Goal: Transaction & Acquisition: Book appointment/travel/reservation

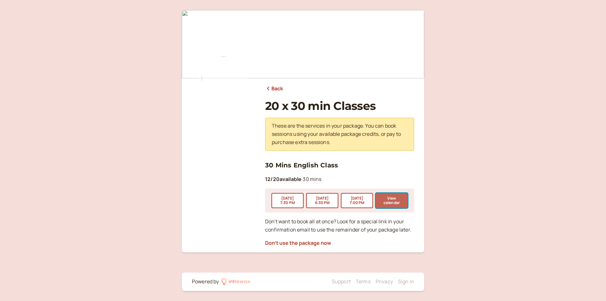
click at [394, 201] on button "View calendar" at bounding box center [392, 200] width 32 height 15
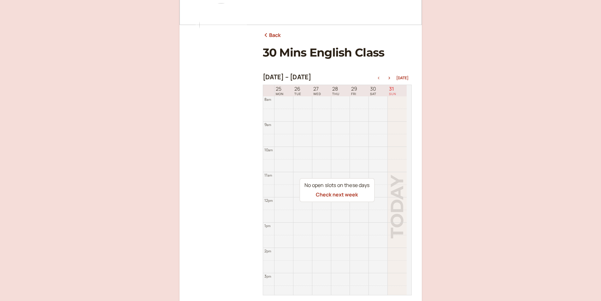
scroll to position [63, 0]
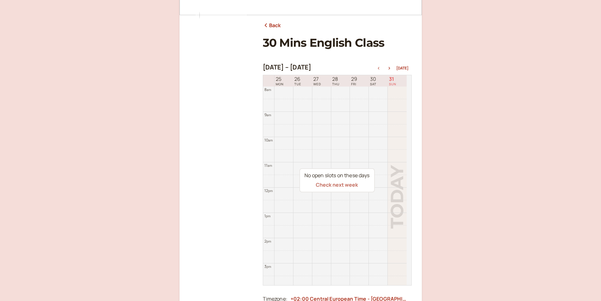
click at [330, 182] on button "Check next week" at bounding box center [337, 185] width 42 height 6
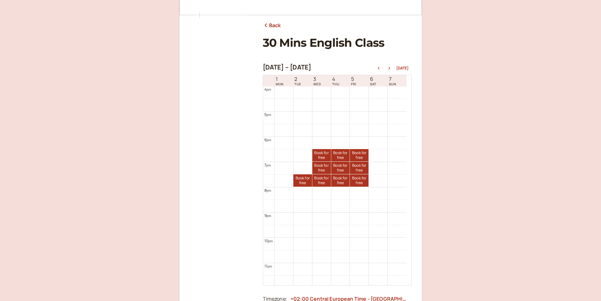
scroll to position [407, 0]
click at [317, 151] on link "Book for free free" at bounding box center [321, 152] width 19 height 12
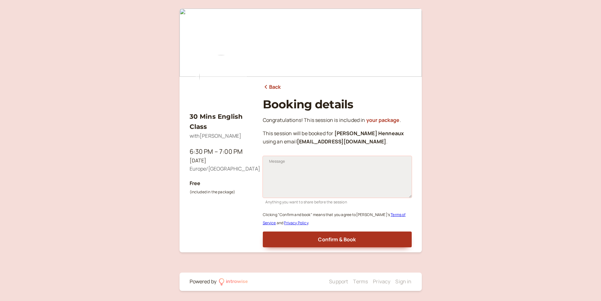
click at [310, 189] on textarea "Message" at bounding box center [337, 177] width 149 height 42
type textarea "b"
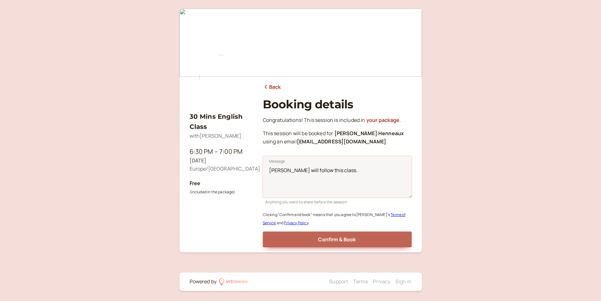
type textarea "[PERSON_NAME] will follow this class."
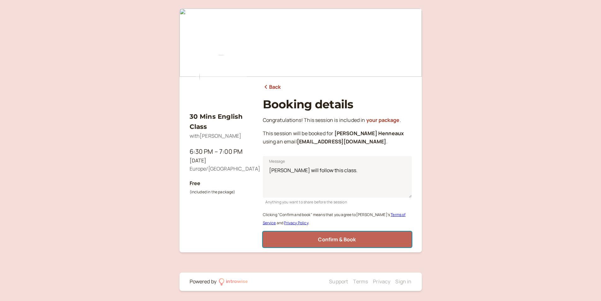
click at [325, 239] on span "Confirm & Book" at bounding box center [337, 239] width 38 height 7
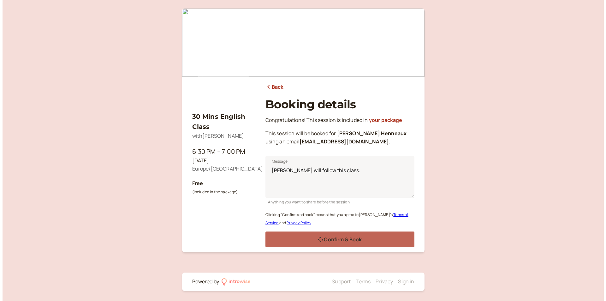
scroll to position [0, 0]
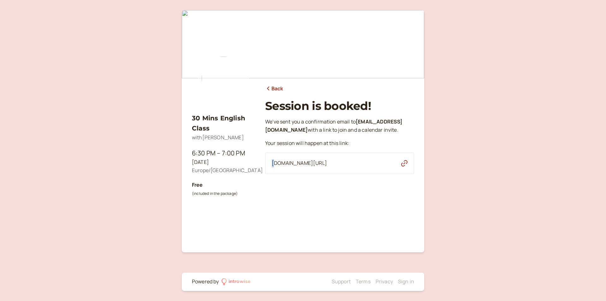
drag, startPoint x: 270, startPoint y: 170, endPoint x: 274, endPoint y: 173, distance: 4.7
click at [274, 173] on div "[DOMAIN_NAME][URL]" at bounding box center [339, 162] width 149 height 21
click at [266, 170] on div "[DOMAIN_NAME][URL]" at bounding box center [339, 162] width 149 height 21
click at [270, 174] on div "[DOMAIN_NAME][URL]" at bounding box center [339, 162] width 149 height 21
click at [267, 173] on div "[DOMAIN_NAME][URL]" at bounding box center [339, 162] width 149 height 21
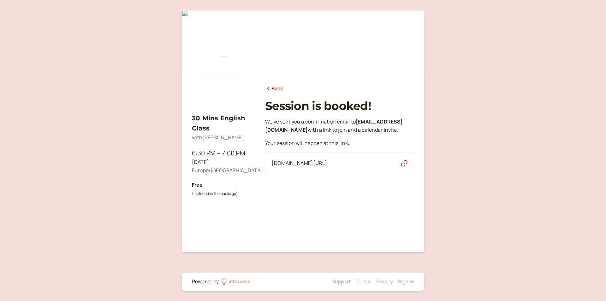
click at [382, 169] on div "[DOMAIN_NAME][URL]" at bounding box center [339, 162] width 149 height 21
click at [272, 167] on span "[DOMAIN_NAME][URL]" at bounding box center [299, 163] width 55 height 8
click at [266, 173] on div "[DOMAIN_NAME][URL]" at bounding box center [339, 162] width 149 height 21
drag, startPoint x: 269, startPoint y: 169, endPoint x: 375, endPoint y: 175, distance: 105.8
click at [375, 174] on div "[DOMAIN_NAME][URL]" at bounding box center [339, 162] width 149 height 21
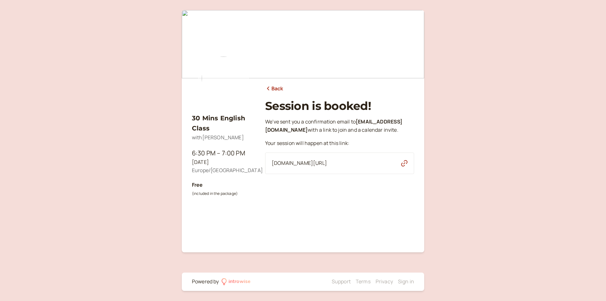
copy span "[DOMAIN_NAME][URL]"
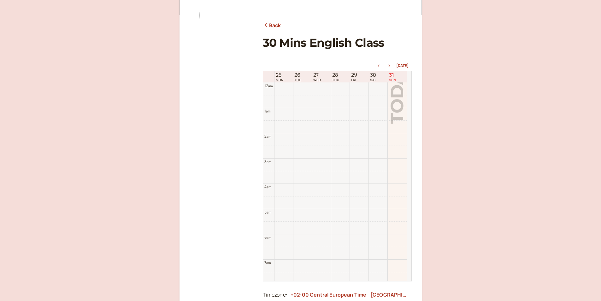
scroll to position [202, 0]
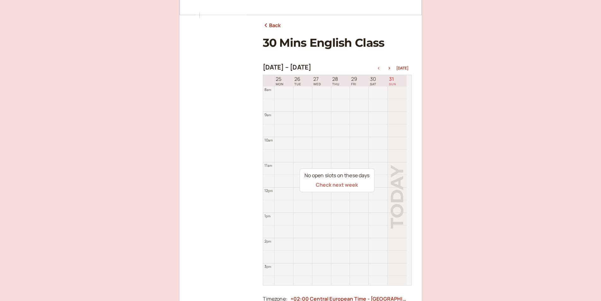
click at [347, 182] on button "Check next week" at bounding box center [337, 185] width 42 height 6
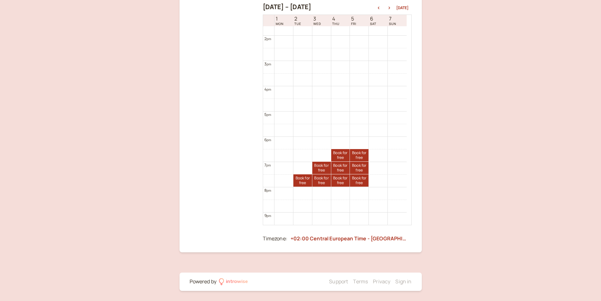
scroll to position [392, 0]
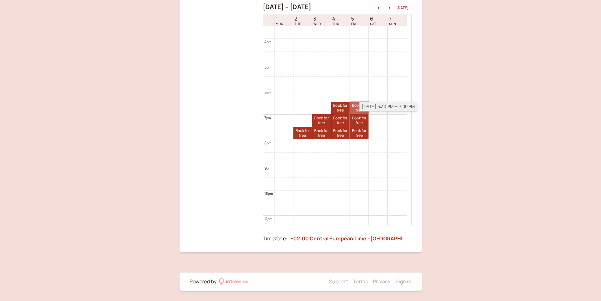
click at [355, 104] on link "Book for free free" at bounding box center [359, 108] width 19 height 12
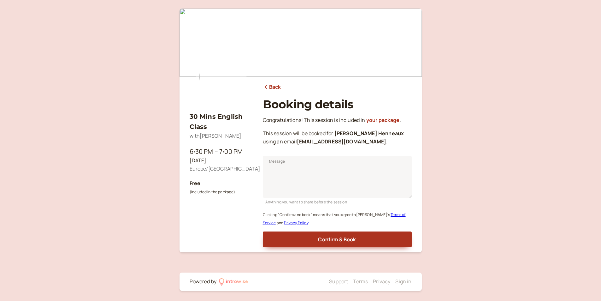
scroll to position [2, 0]
click at [291, 183] on textarea "Message" at bounding box center [337, 177] width 149 height 42
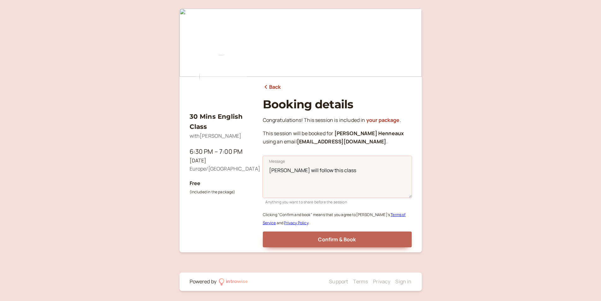
type textarea "[PERSON_NAME] will follow this class"
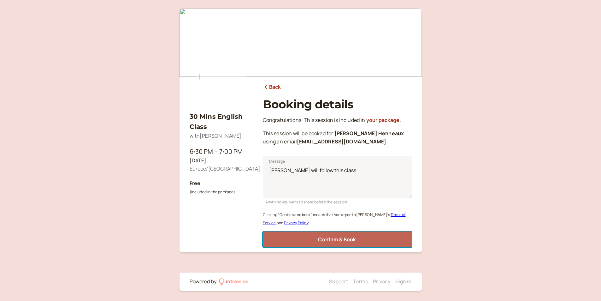
click at [335, 241] on span "Confirm & Book" at bounding box center [337, 239] width 38 height 7
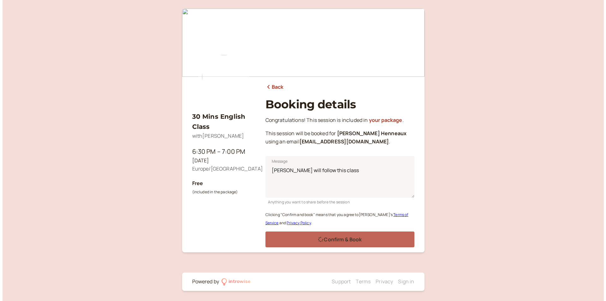
scroll to position [0, 0]
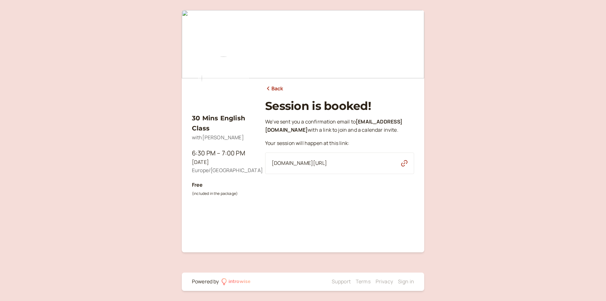
drag, startPoint x: 270, startPoint y: 171, endPoint x: 380, endPoint y: 179, distance: 109.5
click at [380, 174] on div "[DOMAIN_NAME][URL]" at bounding box center [339, 162] width 149 height 21
copy span "[DOMAIN_NAME][URL]"
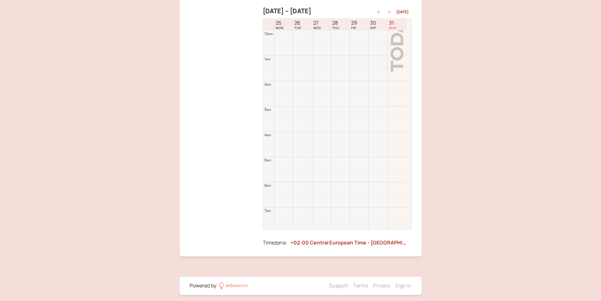
scroll to position [202, 0]
click at [345, 126] on button "Check next week" at bounding box center [337, 129] width 42 height 6
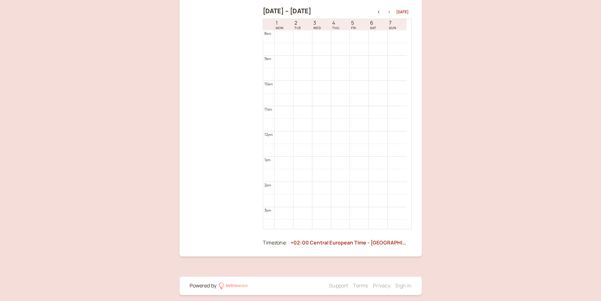
click at [390, 13] on icon "button" at bounding box center [389, 12] width 2 height 3
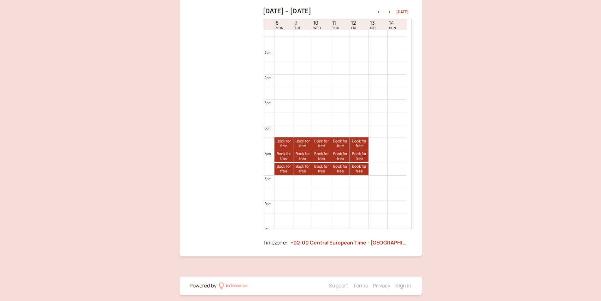
scroll to position [392, 0]
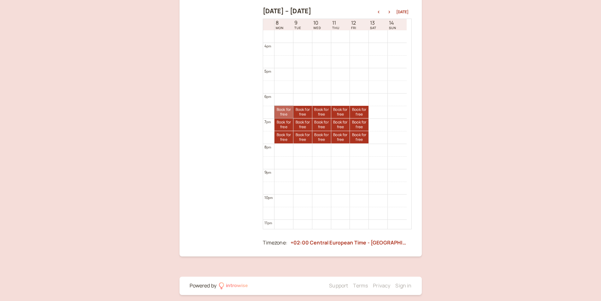
click at [281, 110] on link "Book for free free" at bounding box center [284, 112] width 19 height 12
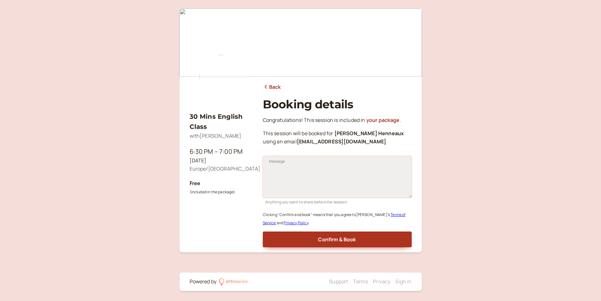
drag, startPoint x: 273, startPoint y: 167, endPoint x: 278, endPoint y: 165, distance: 4.9
click at [278, 166] on textarea "Message" at bounding box center [337, 177] width 149 height 42
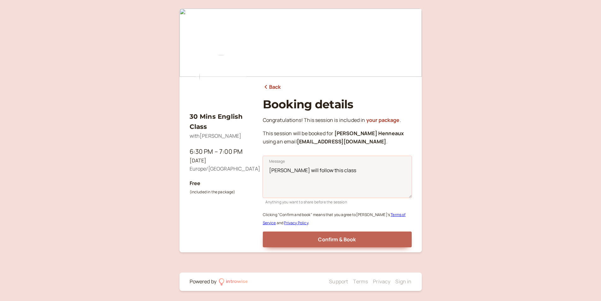
type textarea "[PERSON_NAME] will follow this class"
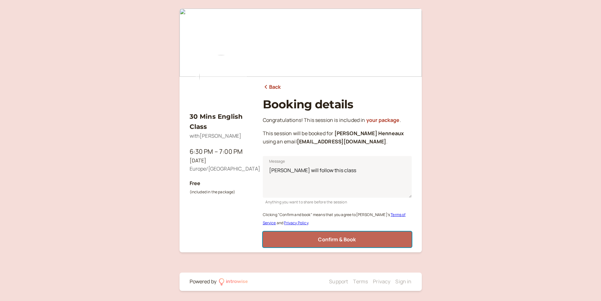
click at [327, 237] on span "Confirm & Book" at bounding box center [337, 239] width 38 height 7
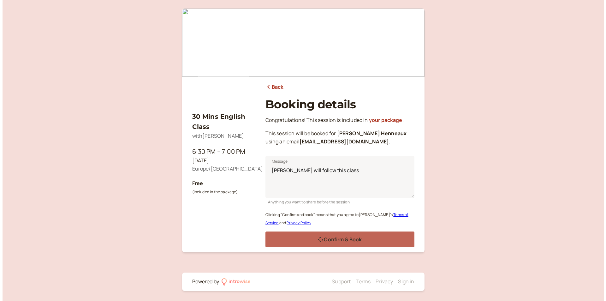
scroll to position [0, 0]
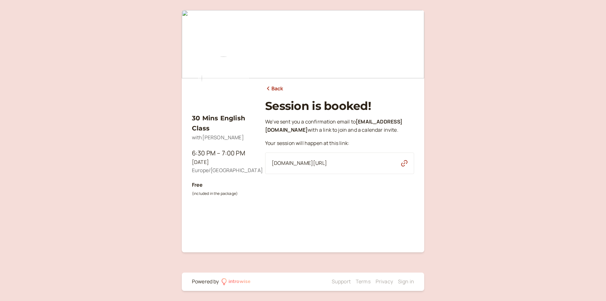
drag, startPoint x: 371, startPoint y: 170, endPoint x: 357, endPoint y: 172, distance: 14.6
click at [370, 170] on div "[DOMAIN_NAME][URL]" at bounding box center [339, 162] width 149 height 21
click at [272, 171] on div "[DOMAIN_NAME][URL]" at bounding box center [339, 162] width 149 height 21
drag, startPoint x: 272, startPoint y: 171, endPoint x: 372, endPoint y: 171, distance: 100.4
click at [372, 171] on div "[DOMAIN_NAME][URL]" at bounding box center [339, 162] width 149 height 21
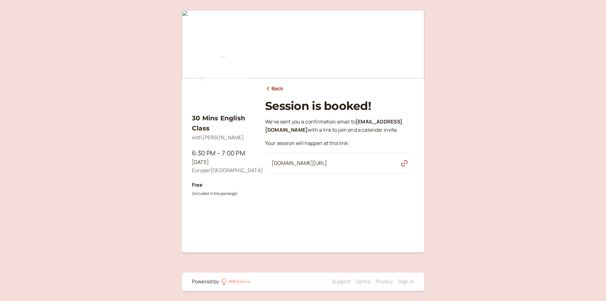
copy span "[DOMAIN_NAME][URL]"
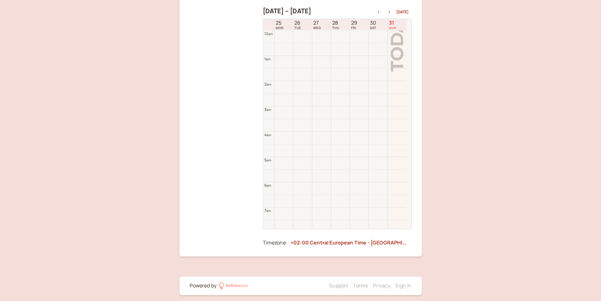
scroll to position [202, 0]
click at [392, 11] on icon "button" at bounding box center [390, 12] width 8 height 3
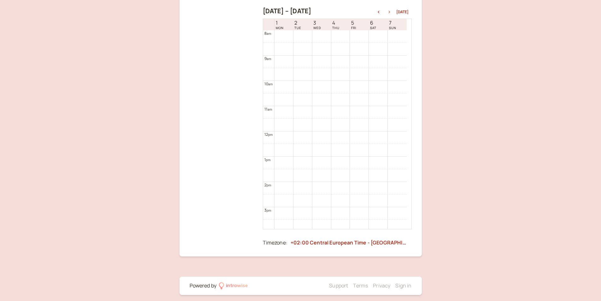
click at [392, 12] on icon "button" at bounding box center [390, 12] width 8 height 3
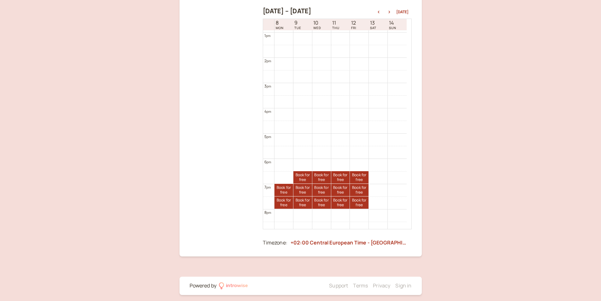
scroll to position [360, 0]
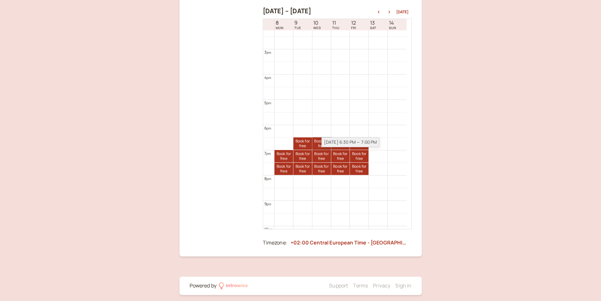
click at [319, 141] on link "Book for free free" at bounding box center [321, 143] width 19 height 12
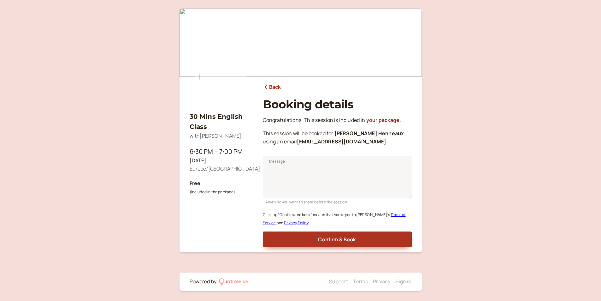
scroll to position [2, 0]
click at [287, 175] on textarea "Message" at bounding box center [337, 177] width 149 height 42
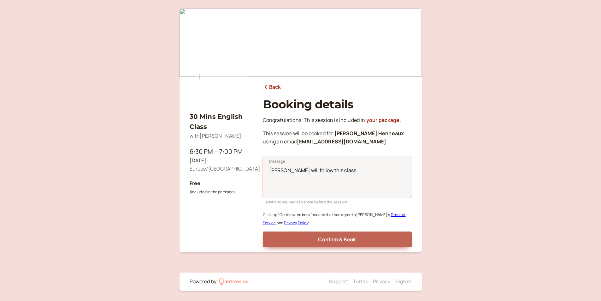
type textarea "[PERSON_NAME] will follow this class"
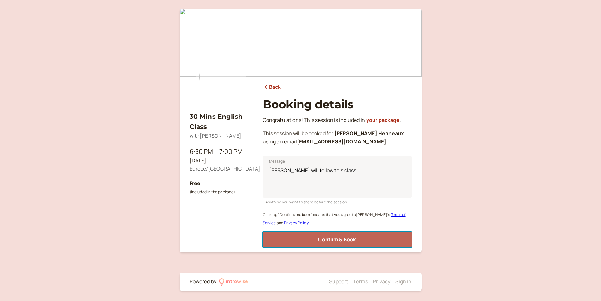
click at [330, 240] on span "Confirm & Book" at bounding box center [337, 239] width 38 height 7
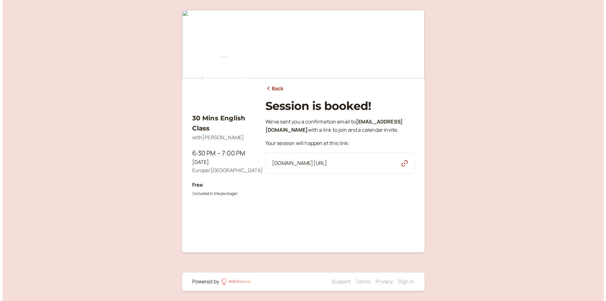
scroll to position [0, 0]
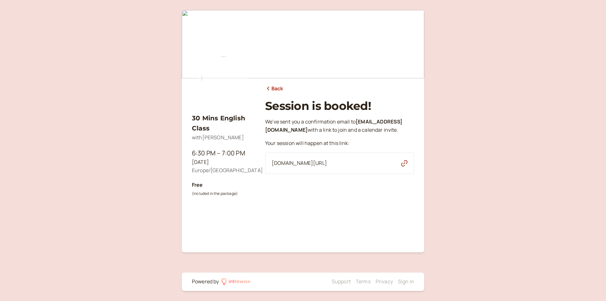
click at [372, 172] on div "[DOMAIN_NAME][URL]" at bounding box center [339, 162] width 149 height 21
drag, startPoint x: 270, startPoint y: 171, endPoint x: 371, endPoint y: 174, distance: 101.3
click at [371, 174] on div "[DOMAIN_NAME][URL]" at bounding box center [339, 162] width 149 height 21
copy span "[DOMAIN_NAME][URL]"
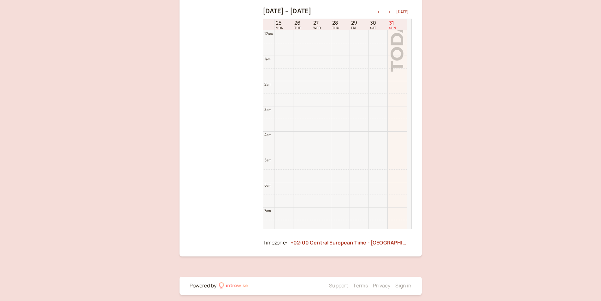
scroll to position [202, 0]
click at [391, 11] on icon "button" at bounding box center [390, 12] width 8 height 3
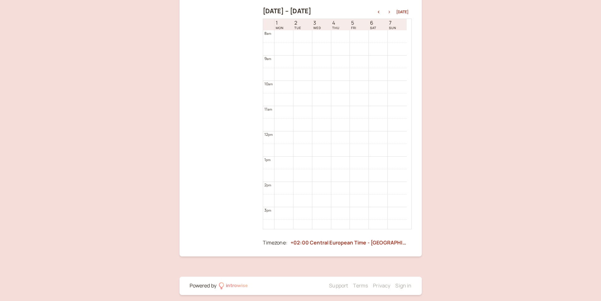
click at [391, 13] on icon "button" at bounding box center [390, 12] width 8 height 3
click at [390, 11] on icon "button" at bounding box center [389, 12] width 2 height 3
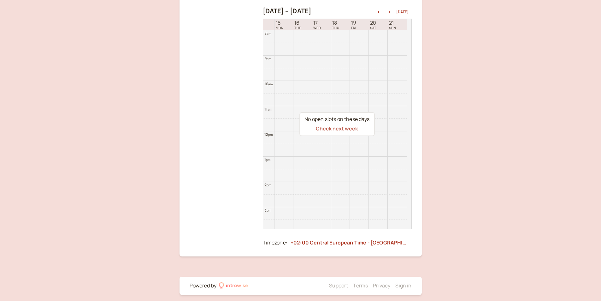
click at [343, 127] on button "Check next week" at bounding box center [337, 129] width 42 height 6
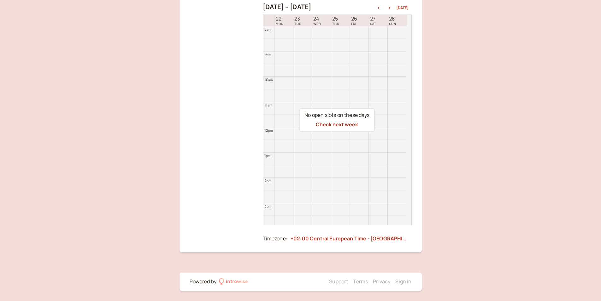
drag, startPoint x: 408, startPoint y: 125, endPoint x: 404, endPoint y: 185, distance: 60.4
click at [404, 185] on div "No open slots on these days Check next week" at bounding box center [337, 120] width 149 height 210
drag, startPoint x: 410, startPoint y: 139, endPoint x: 406, endPoint y: 167, distance: 27.4
click at [408, 174] on div "No open slots on these days Check next week" at bounding box center [337, 120] width 149 height 210
click at [339, 124] on button "Check next week" at bounding box center [337, 125] width 42 height 6
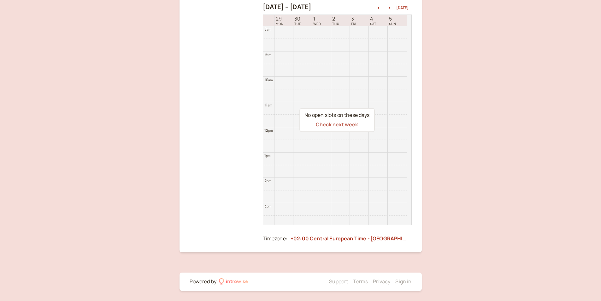
click at [341, 125] on button "Check next week" at bounding box center [337, 125] width 42 height 6
click at [342, 124] on button "Check next week" at bounding box center [337, 125] width 42 height 6
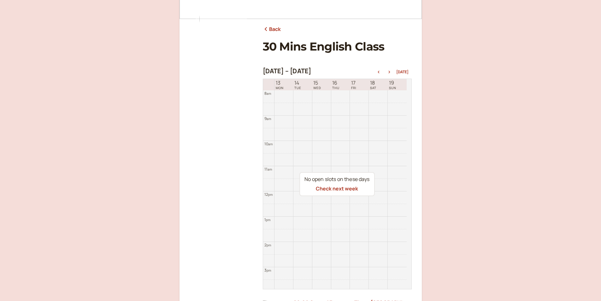
scroll to position [0, 0]
